Goal: Information Seeking & Learning: Learn about a topic

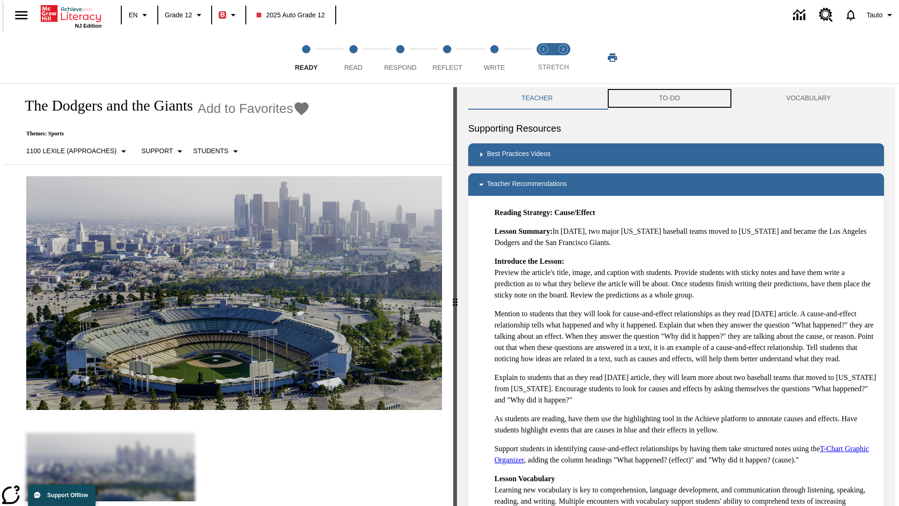
click at [670, 98] on button "TO-DO" at bounding box center [669, 98] width 127 height 22
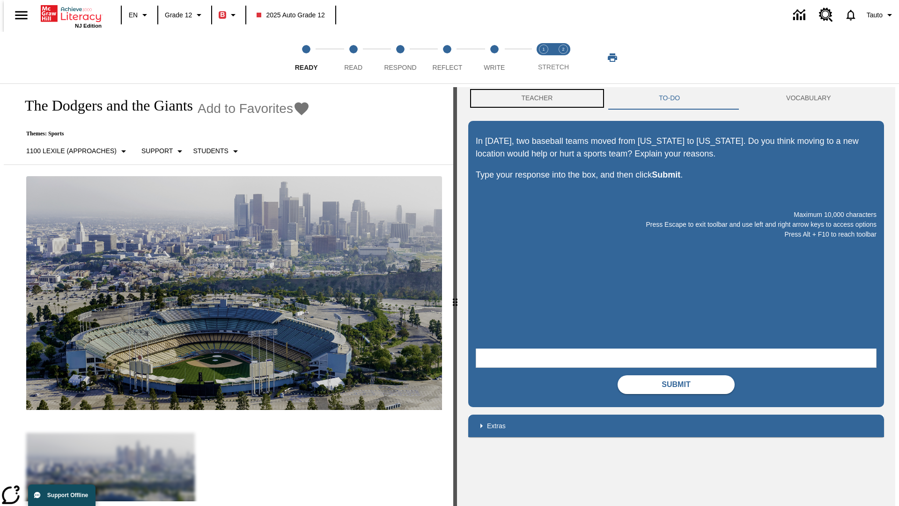
scroll to position [0, 0]
click at [534, 98] on button "Teacher" at bounding box center [537, 98] width 138 height 22
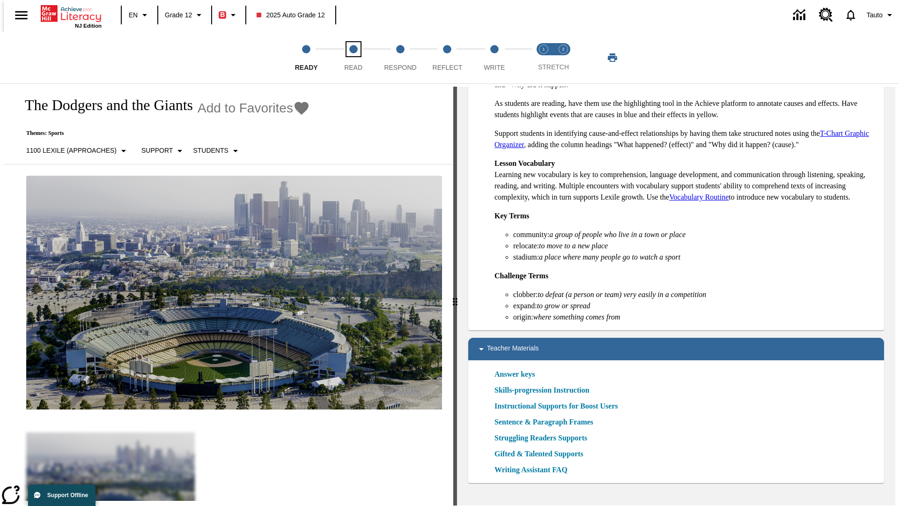
click at [353, 58] on span "Read" at bounding box center [353, 63] width 18 height 17
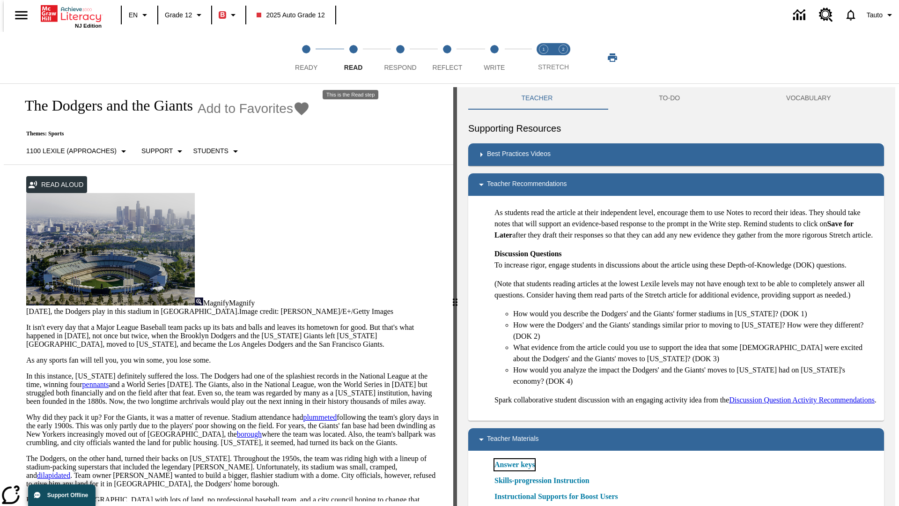
click at [514, 470] on link "Answer keys" at bounding box center [515, 464] width 40 height 11
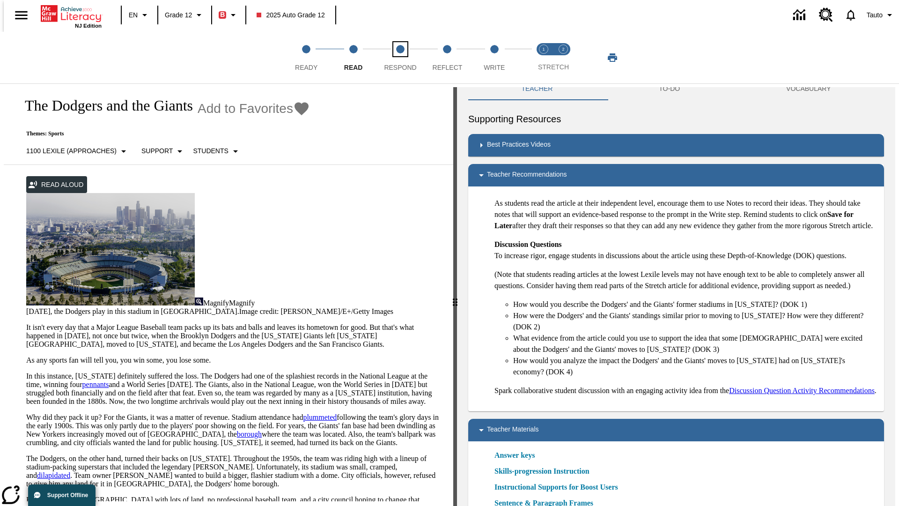
click at [401, 58] on span "Respond" at bounding box center [400, 63] width 32 height 17
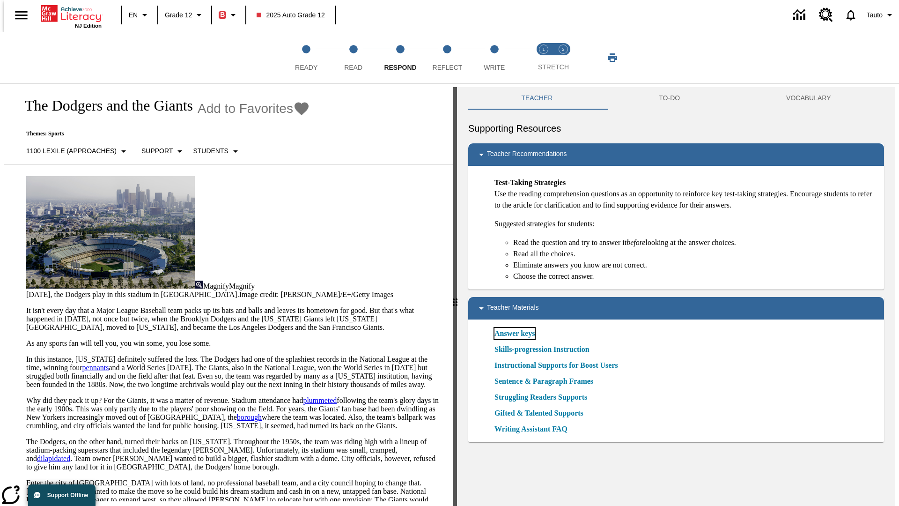
click at [514, 334] on link "Answer keys" at bounding box center [515, 333] width 40 height 11
click at [447, 58] on span "Reflect" at bounding box center [448, 63] width 30 height 17
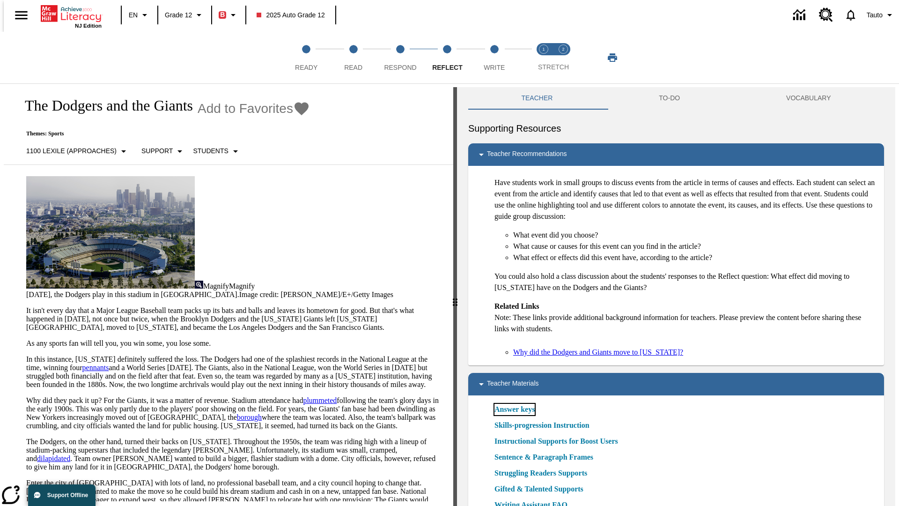
click at [514, 409] on link "Answer keys" at bounding box center [515, 409] width 40 height 11
click at [494, 58] on span "Write" at bounding box center [494, 63] width 21 height 17
